Goal: Check status: Check status

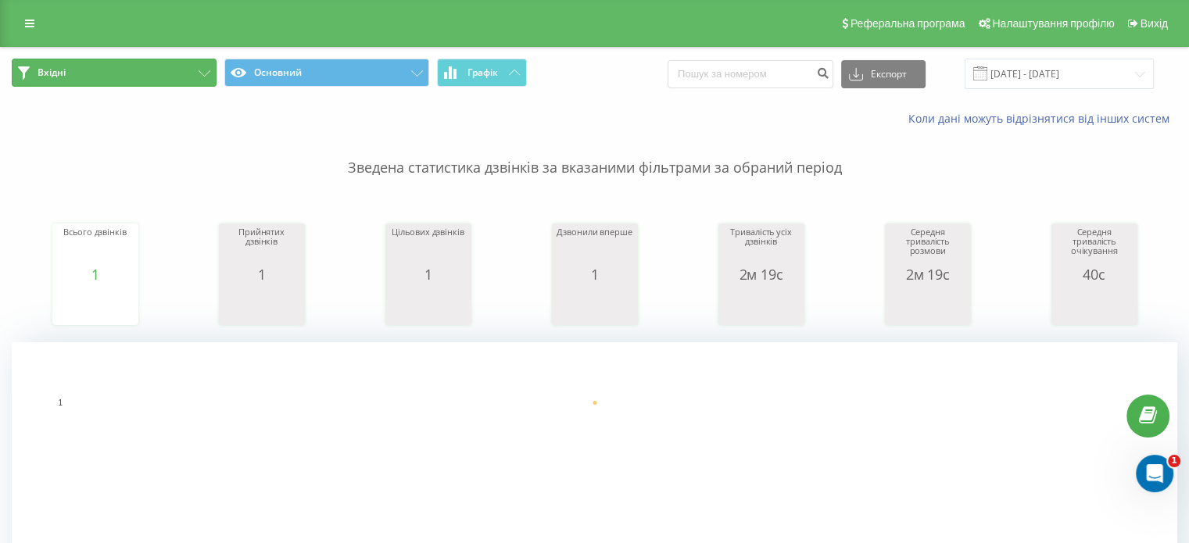
click at [156, 66] on button "Вхідні" at bounding box center [114, 73] width 205 height 28
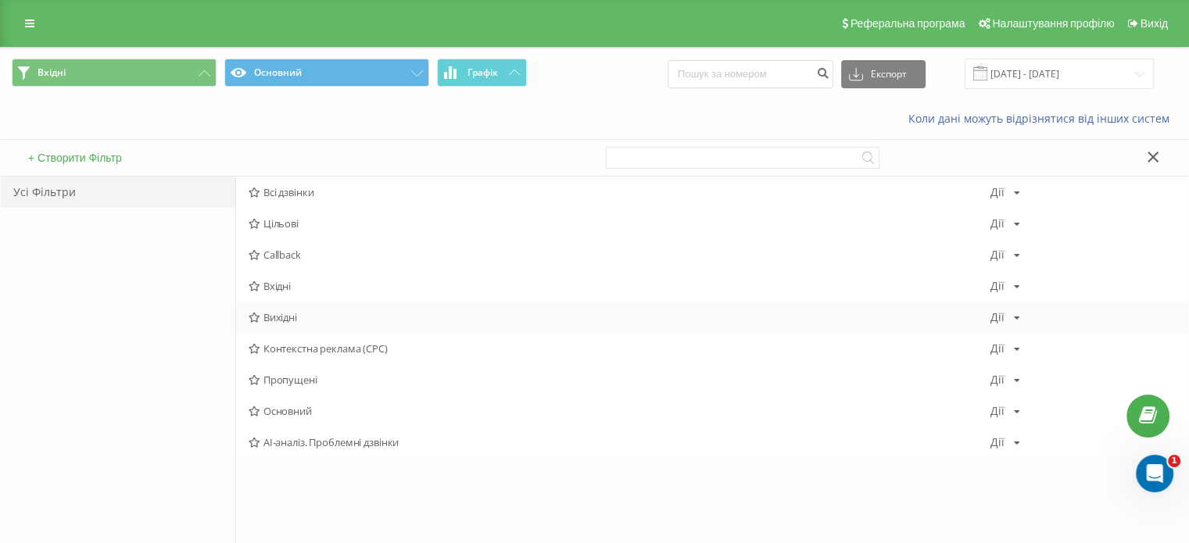
click at [283, 312] on span "Вихідні" at bounding box center [619, 317] width 742 height 11
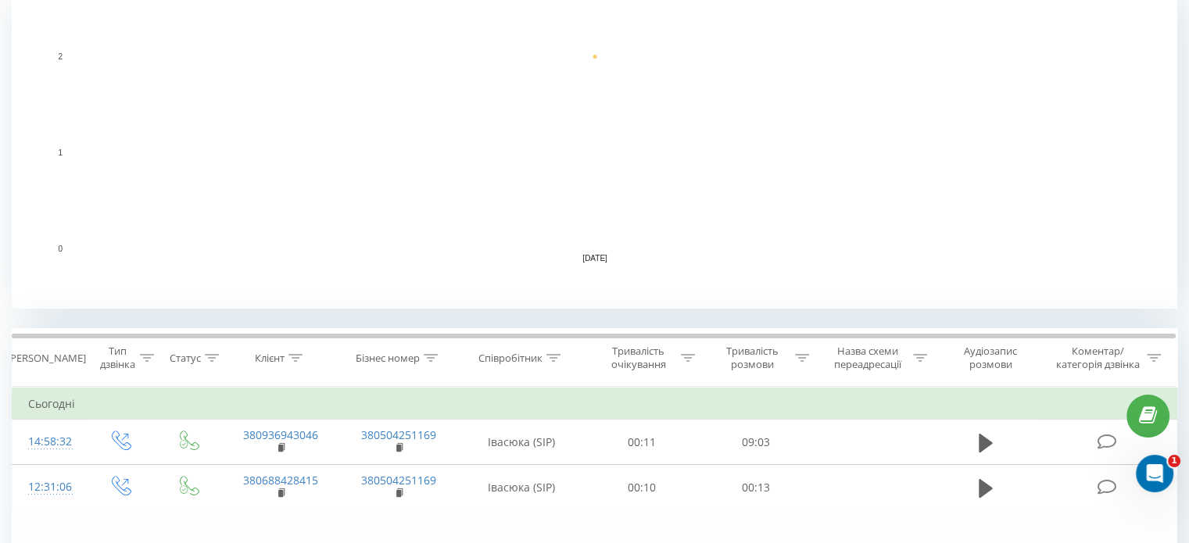
scroll to position [427, 0]
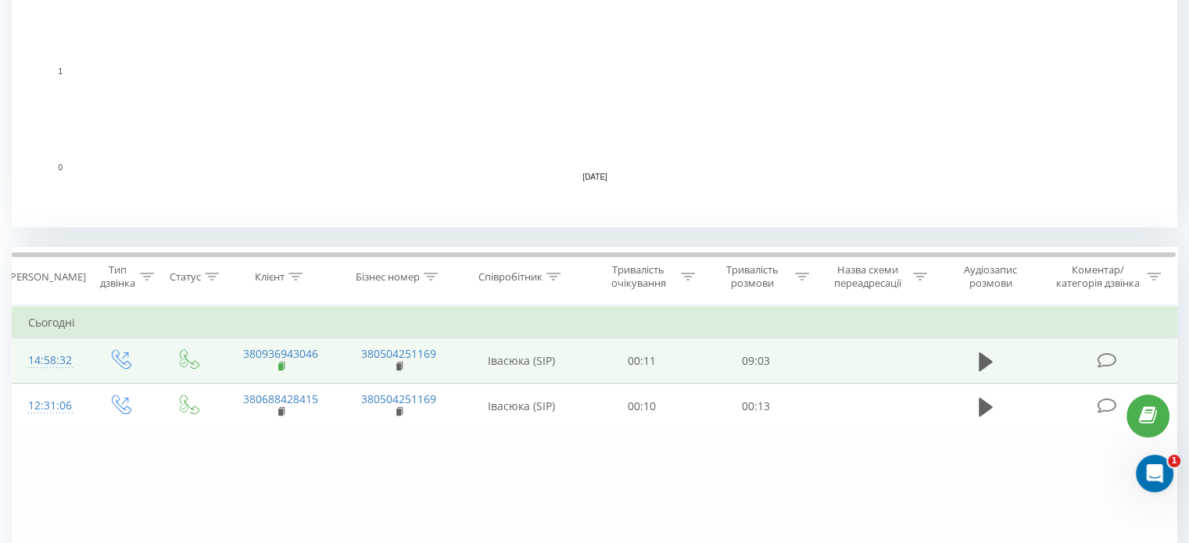
click at [279, 368] on rect at bounding box center [280, 366] width 5 height 7
